Goal: Entertainment & Leisure: Consume media (video, audio)

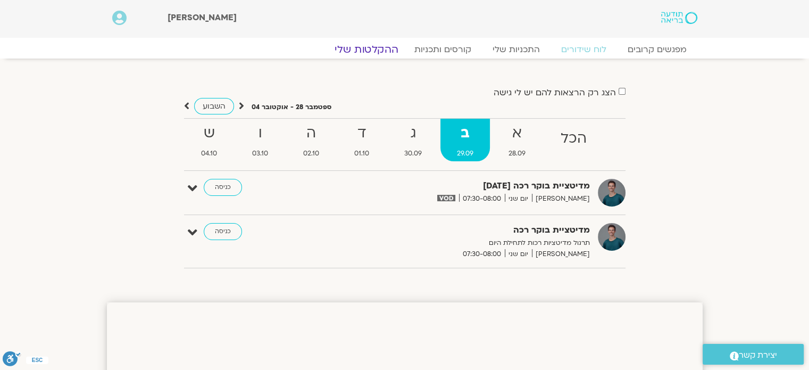
click at [384, 53] on link "ההקלטות שלי" at bounding box center [366, 49] width 89 height 13
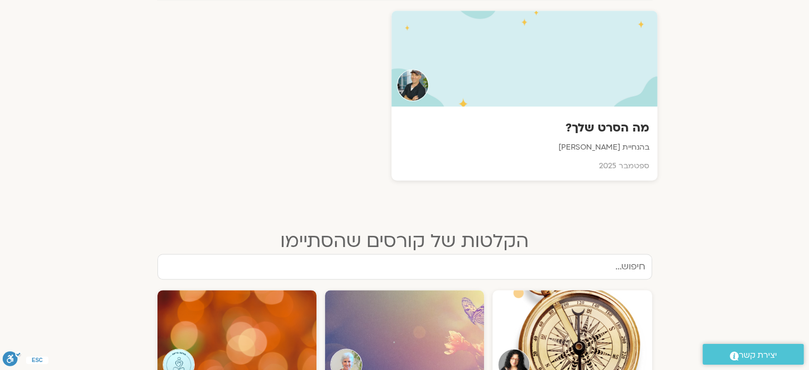
scroll to position [266, 0]
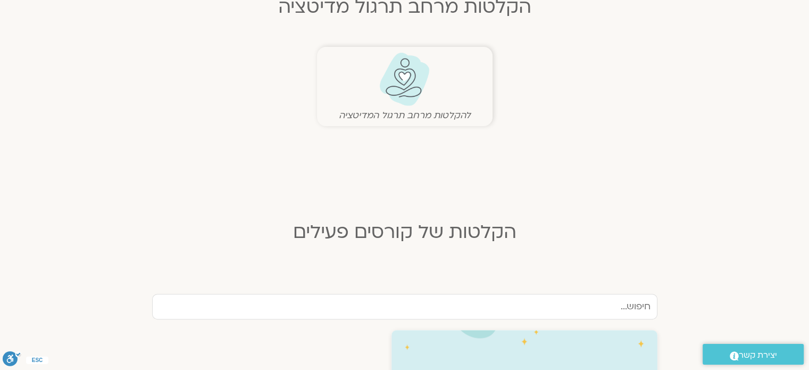
click at [412, 94] on img at bounding box center [404, 79] width 53 height 54
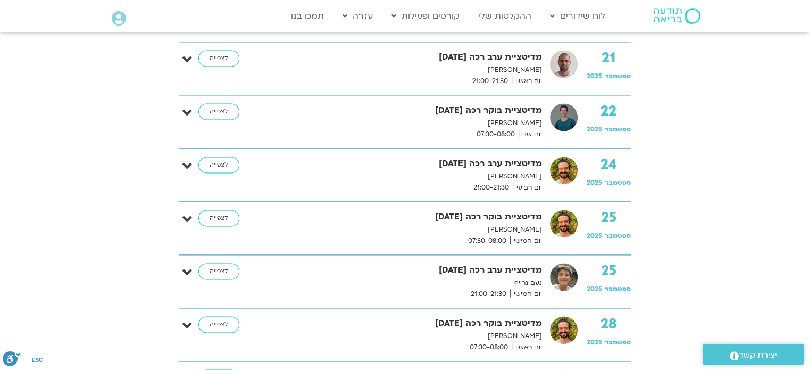
scroll to position [1596, 0]
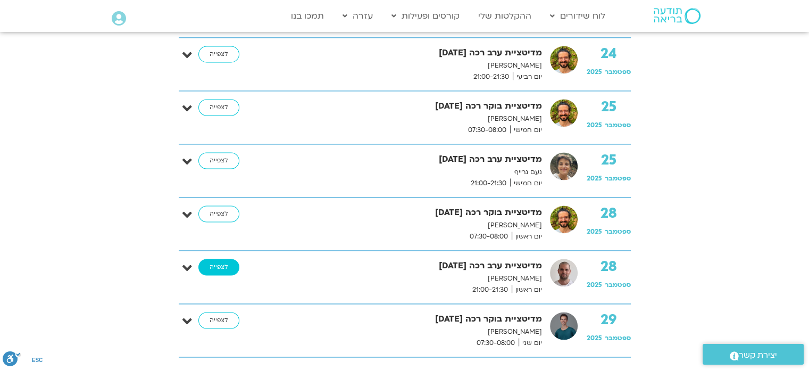
click at [219, 264] on link "לצפייה" at bounding box center [218, 267] width 41 height 17
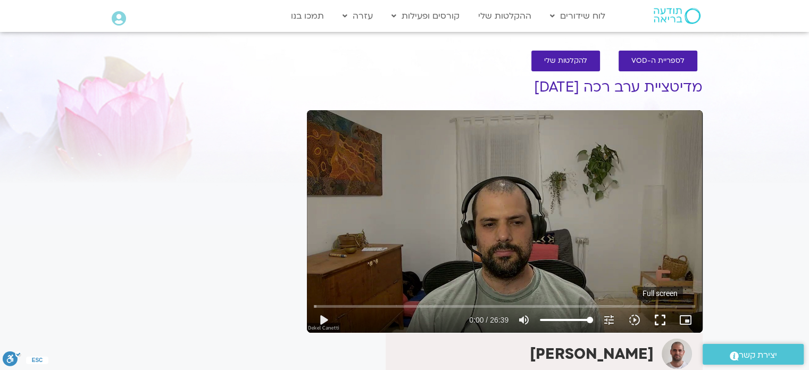
click at [664, 321] on button "fullscreen" at bounding box center [661, 320] width 26 height 26
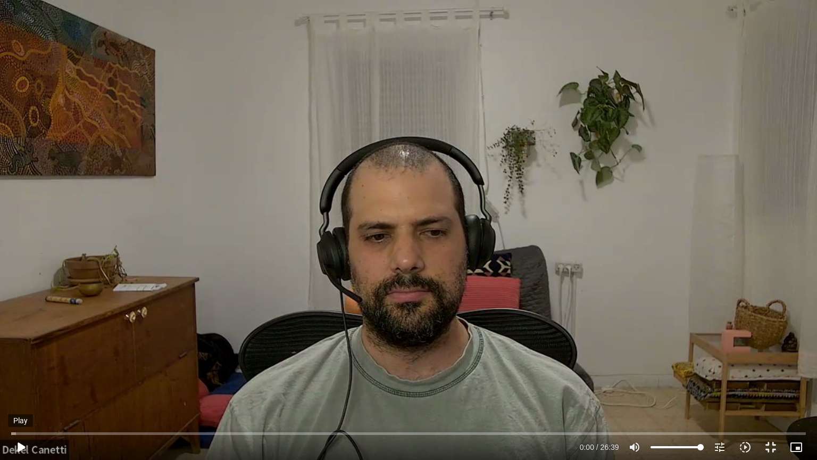
click at [26, 369] on button "play_arrow" at bounding box center [21, 447] width 26 height 26
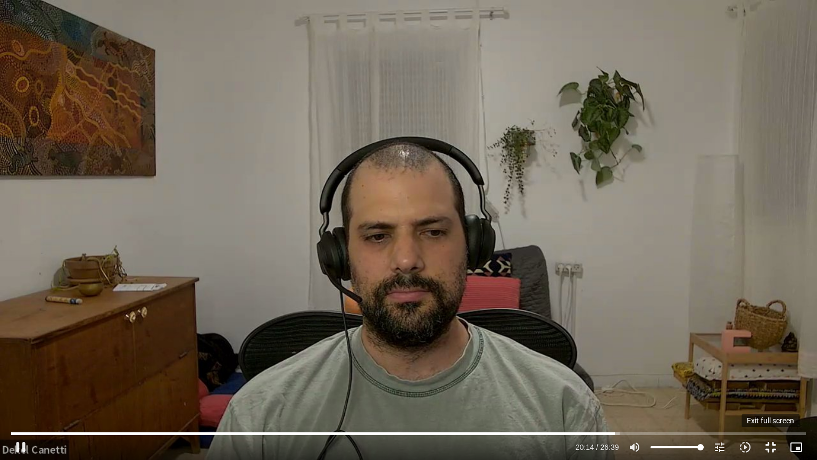
click at [772, 369] on button "fullscreen_exit" at bounding box center [771, 447] width 26 height 26
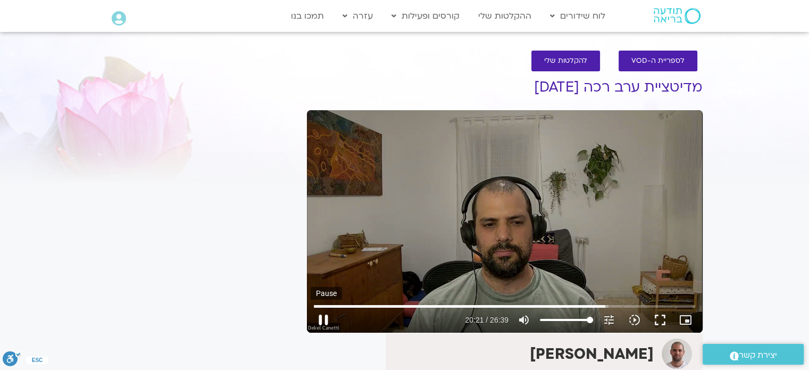
click at [320, 318] on button "pause" at bounding box center [324, 320] width 26 height 26
type input "1221.519707"
